Goal: Transaction & Acquisition: Purchase product/service

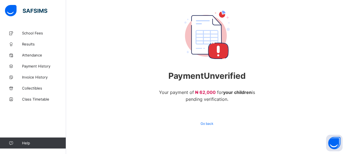
scroll to position [50, 0]
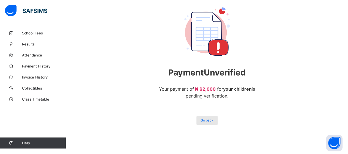
click at [208, 120] on span "Go back" at bounding box center [206, 120] width 13 height 4
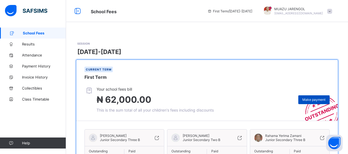
click at [318, 101] on div "Make payment" at bounding box center [313, 99] width 31 height 9
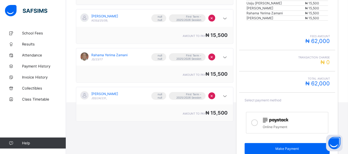
scroll to position [108, 0]
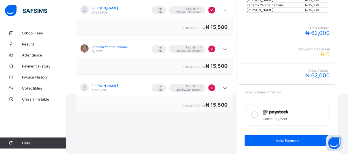
click at [258, 112] on icon at bounding box center [254, 114] width 7 height 7
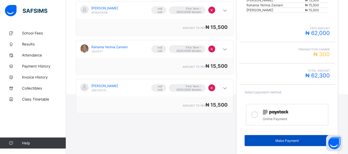
click at [278, 138] on span "Make Payment" at bounding box center [287, 140] width 77 height 4
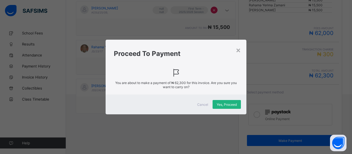
click at [231, 104] on span "Yes, Proceed" at bounding box center [227, 104] width 20 height 4
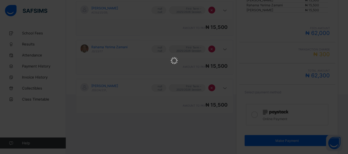
scroll to position [0, 0]
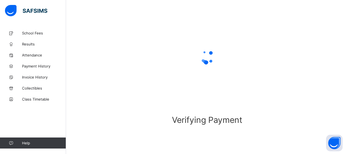
scroll to position [53, 0]
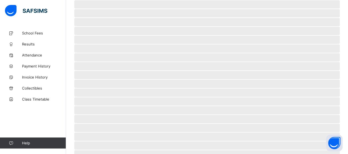
scroll to position [50, 0]
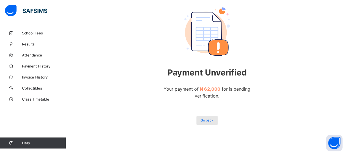
click at [209, 122] on div "Go back" at bounding box center [206, 120] width 21 height 9
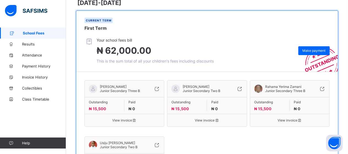
scroll to position [47, 0]
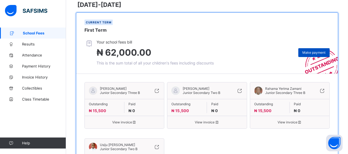
click at [318, 53] on span "Make payment" at bounding box center [313, 52] width 23 height 4
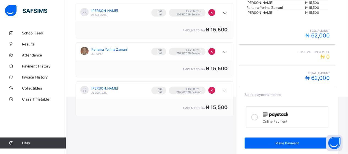
scroll to position [108, 0]
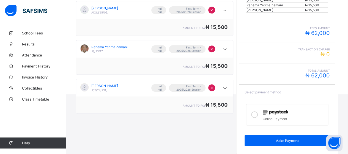
click at [254, 111] on icon at bounding box center [254, 114] width 7 height 7
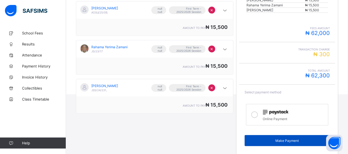
click at [278, 138] on span "Make Payment" at bounding box center [287, 140] width 77 height 4
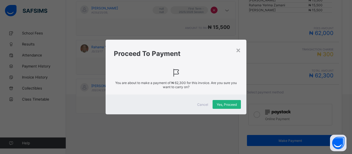
click at [232, 105] on span "Yes, Proceed" at bounding box center [227, 104] width 20 height 4
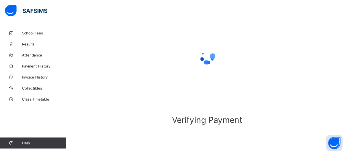
scroll to position [53, 0]
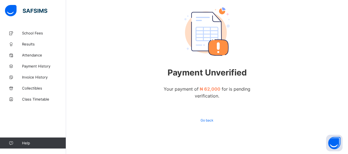
scroll to position [50, 0]
click at [213, 121] on span "Go back" at bounding box center [206, 120] width 13 height 4
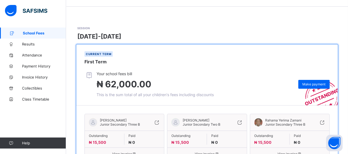
scroll to position [27, 0]
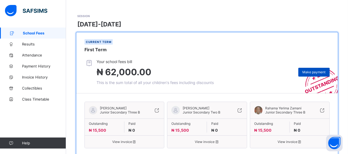
click at [316, 71] on span "Make payment" at bounding box center [313, 72] width 23 height 4
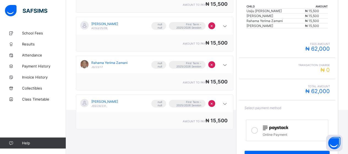
scroll to position [108, 0]
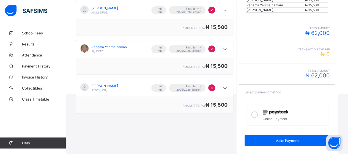
click at [256, 111] on icon at bounding box center [254, 114] width 7 height 7
click at [279, 139] on div "Make Payment" at bounding box center [286, 140] width 85 height 11
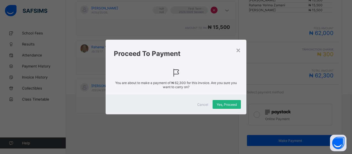
click at [225, 104] on span "Yes, Proceed" at bounding box center [227, 104] width 20 height 4
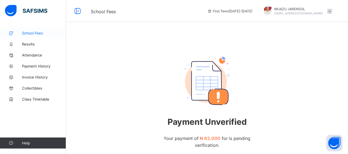
click at [35, 35] on span "School Fees" at bounding box center [44, 33] width 44 height 4
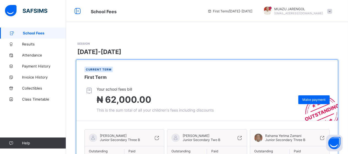
click at [332, 13] on span at bounding box center [329, 11] width 5 height 5
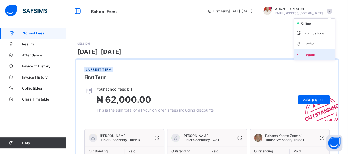
click at [317, 54] on span "Logout" at bounding box center [314, 54] width 36 height 6
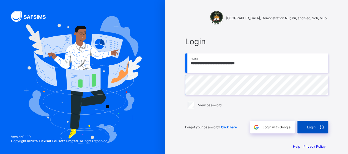
click at [314, 125] on div "Login" at bounding box center [312, 126] width 31 height 13
click at [233, 48] on div at bounding box center [256, 48] width 143 height 4
click at [315, 127] on div "Login" at bounding box center [312, 126] width 31 height 13
click at [229, 27] on div "**********" at bounding box center [256, 79] width 165 height 159
click at [311, 125] on div "Login" at bounding box center [312, 126] width 31 height 13
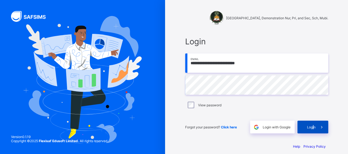
click at [315, 126] on span "Login" at bounding box center [311, 127] width 9 height 4
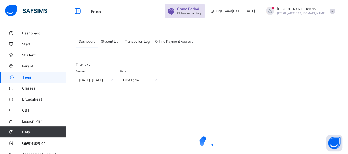
click at [133, 41] on span "Transaction Log" at bounding box center [137, 41] width 25 height 4
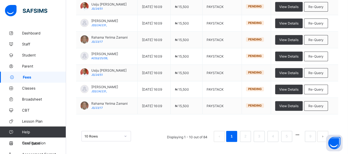
scroll to position [156, 0]
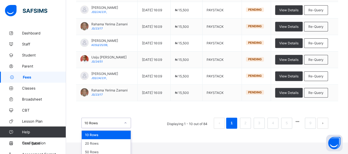
click at [123, 128] on div "option 10 Rows focused, 1 of 3. 3 results available. Use Up and Down to choose …" at bounding box center [105, 122] width 49 height 10
click at [115, 147] on div "50 Rows" at bounding box center [106, 151] width 49 height 9
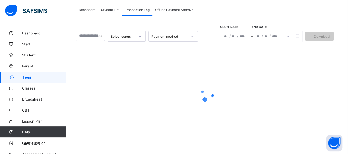
scroll to position [32, 0]
